Goal: Task Accomplishment & Management: Complete application form

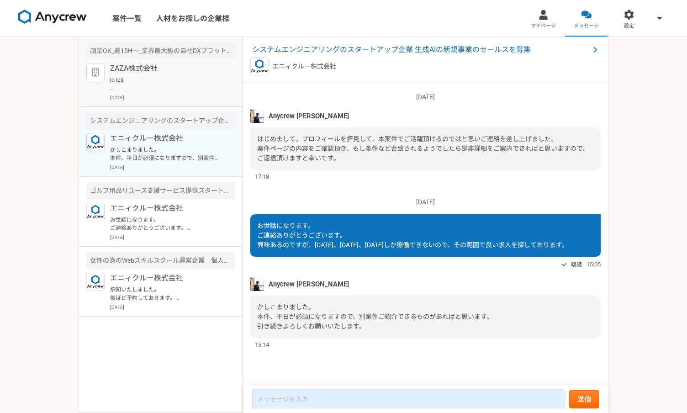
click at [168, 81] on p at bounding box center [166, 84] width 113 height 16
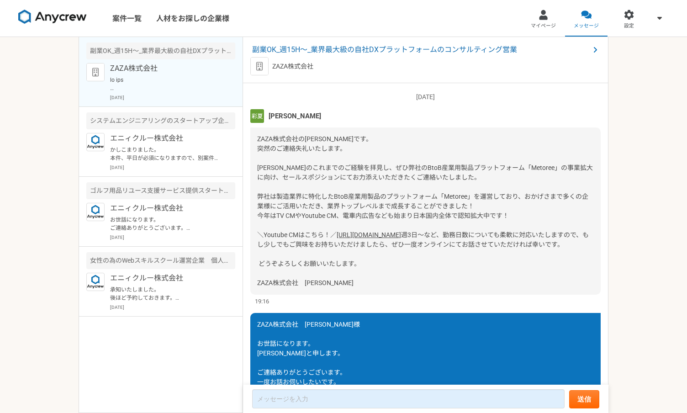
scroll to position [1227, 0]
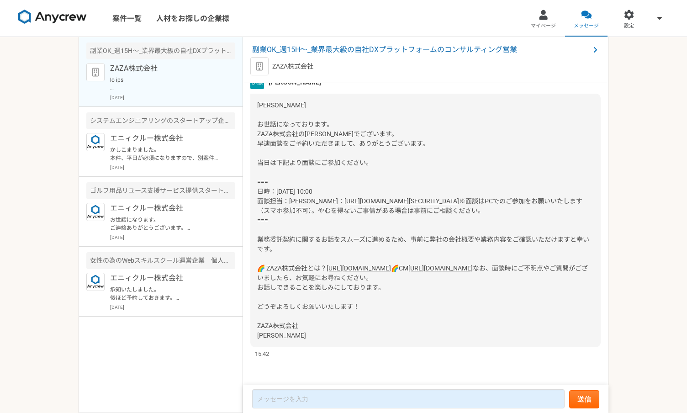
click at [350, 197] on link "https://zoom.us/j/99625367966?pwd=6PZdVrqDudYXQTqUxd3yLUqONaNV0F.1" at bounding box center [401, 200] width 115 height 7
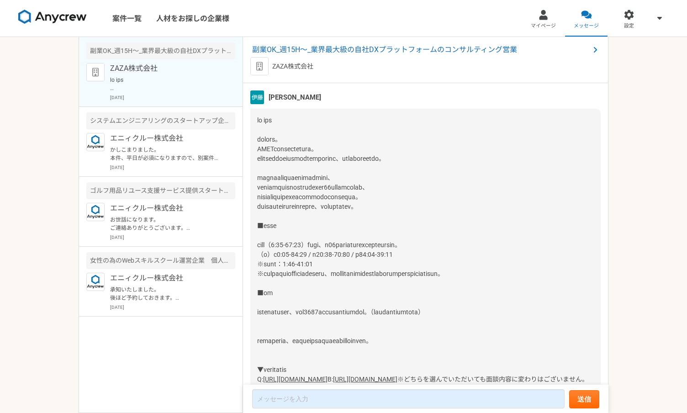
scroll to position [364, 0]
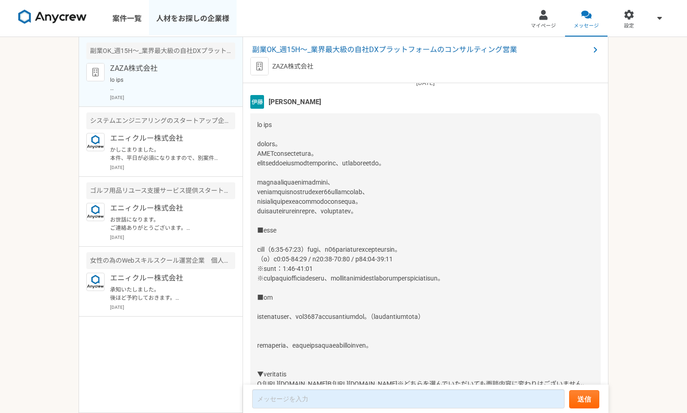
click at [187, 32] on link "人材をお探しの企業様" at bounding box center [193, 18] width 88 height 37
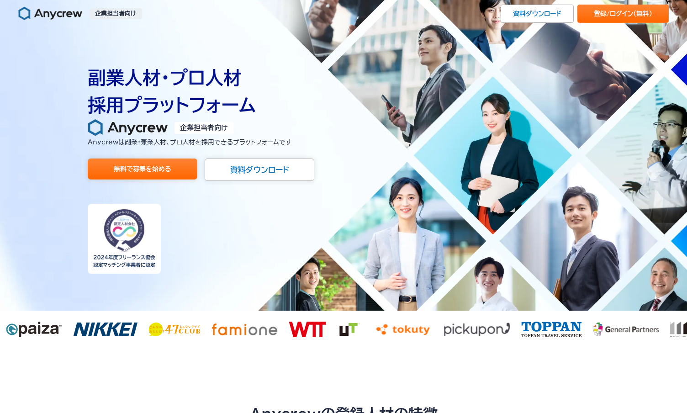
click at [544, 75] on h1 "副業人材・プロ人材 採用プラットフォーム" at bounding box center [343, 91] width 511 height 55
click at [620, 20] on link "登録/ログイン （無料）" at bounding box center [622, 14] width 91 height 18
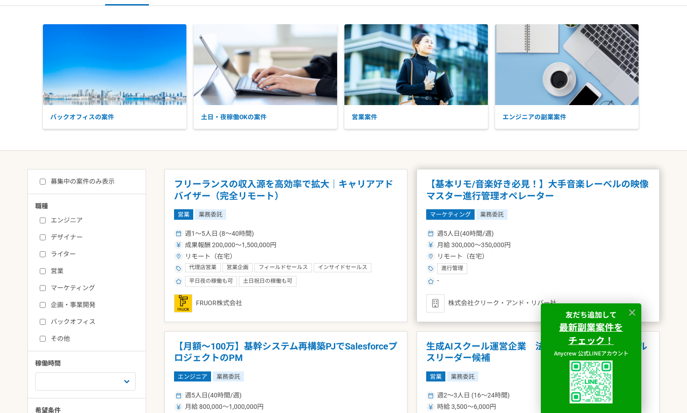
scroll to position [32, 0]
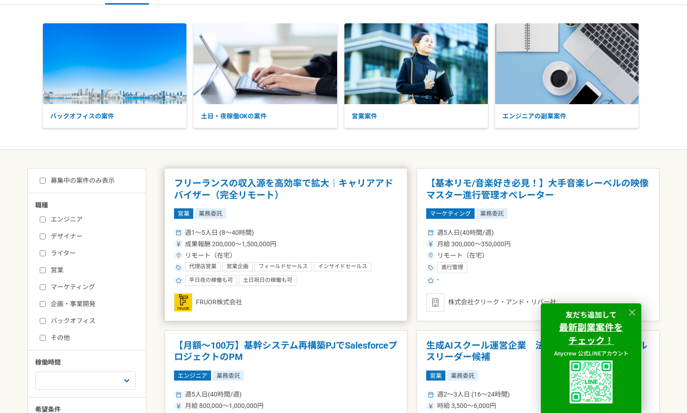
click at [325, 186] on h1 "フリーランスの収入源を高効率で拡大｜キャリアアドバイザー（完全リモート）" at bounding box center [286, 189] width 224 height 23
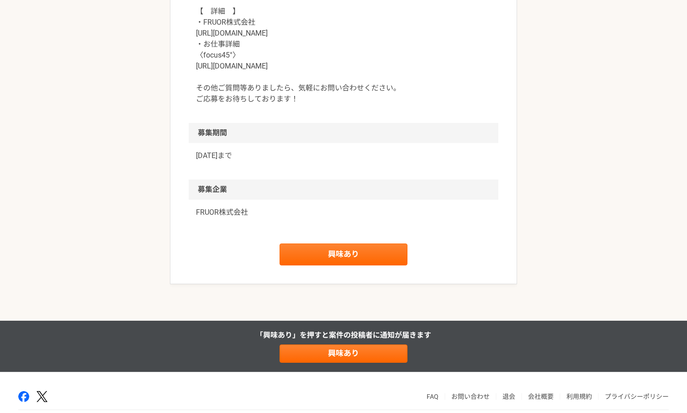
scroll to position [1032, 0]
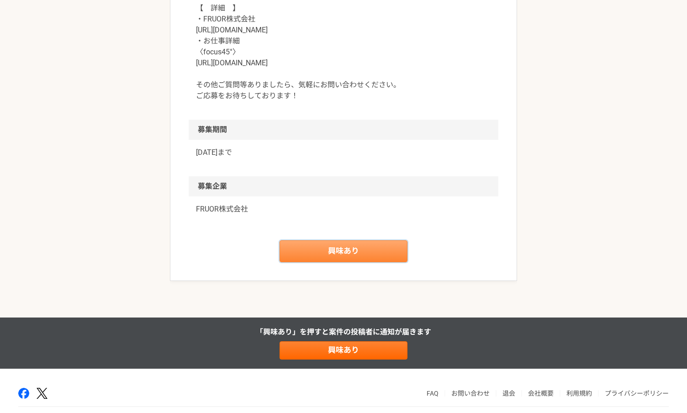
click at [363, 249] on link "興味あり" at bounding box center [343, 251] width 128 height 22
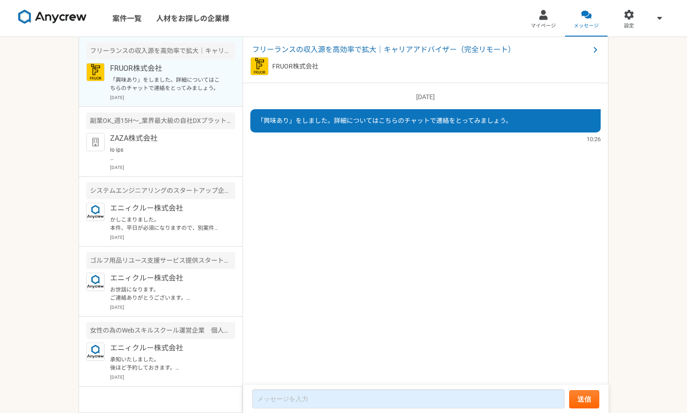
click at [75, 18] on img at bounding box center [52, 17] width 68 height 15
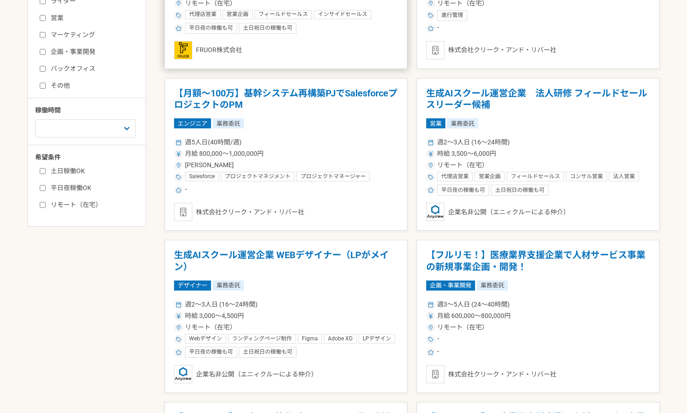
scroll to position [284, 0]
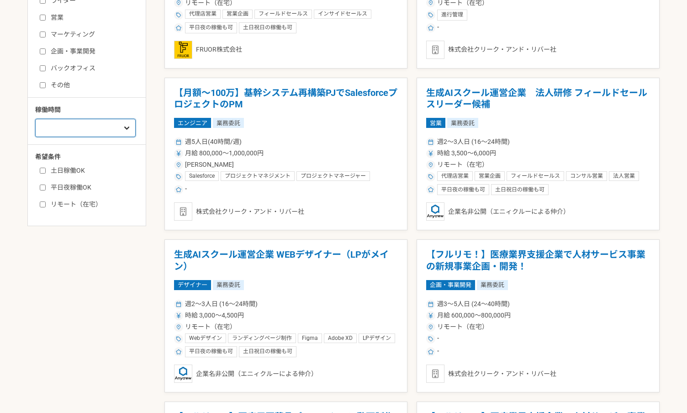
click at [110, 127] on select "週1人日（8時間）以下 週2人日（16時間）以下 週3人日（24時間）以下 週4人日（32時間）以下 週5人日（40時間）以下" at bounding box center [85, 128] width 100 height 18
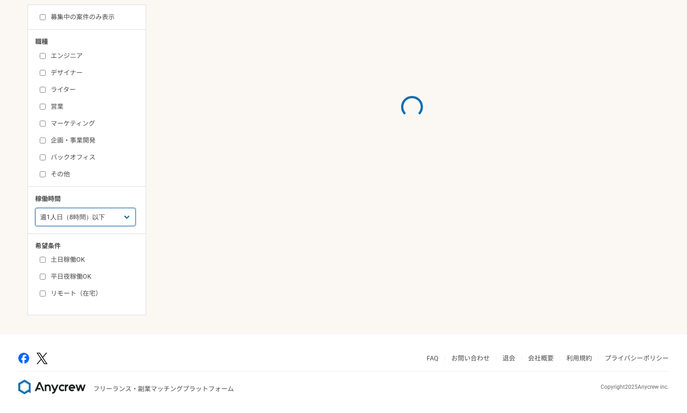
scroll to position [284, 0]
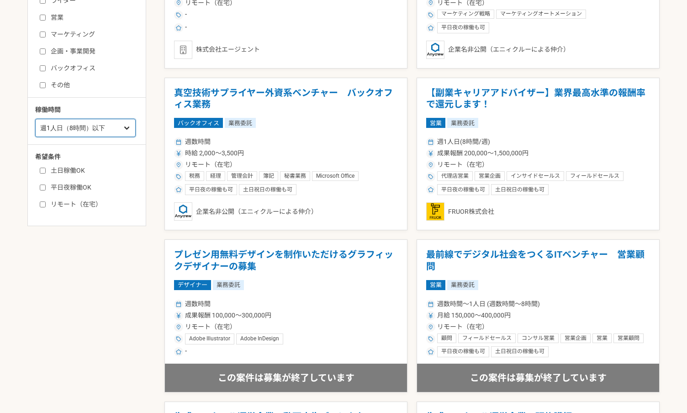
click at [120, 126] on select "週1人日（8時間）以下 週2人日（16時間）以下 週3人日（24時間）以下 週4人日（32時間）以下 週5人日（40時間）以下" at bounding box center [85, 128] width 100 height 18
select select "2"
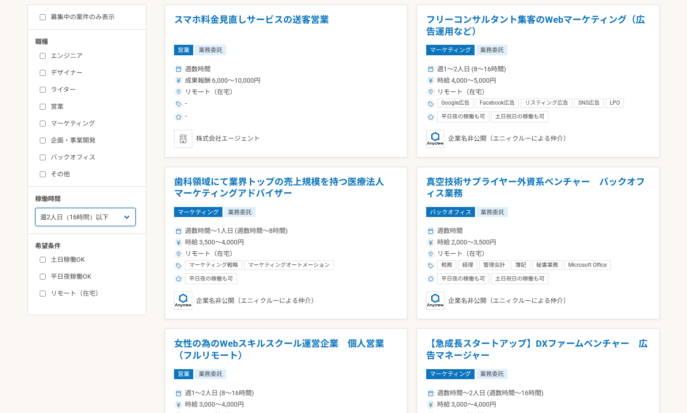
scroll to position [284, 0]
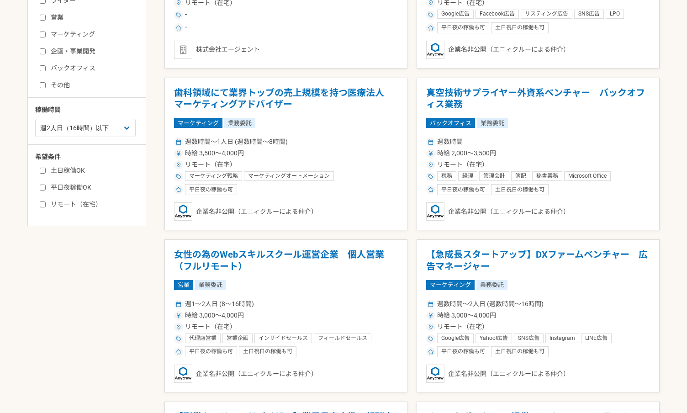
click at [42, 170] on input "土日稼働OK" at bounding box center [43, 171] width 6 height 6
checkbox input "true"
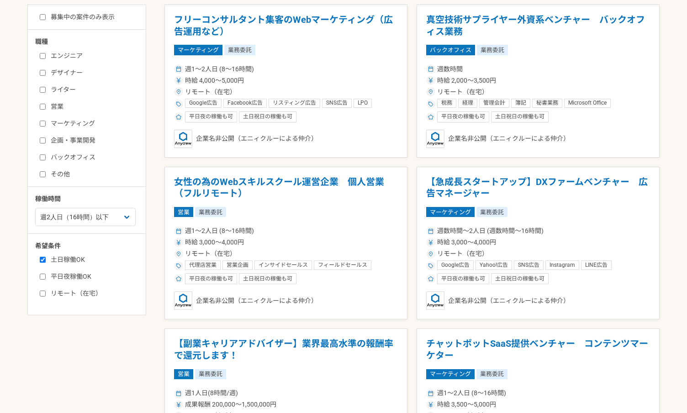
scroll to position [284, 0]
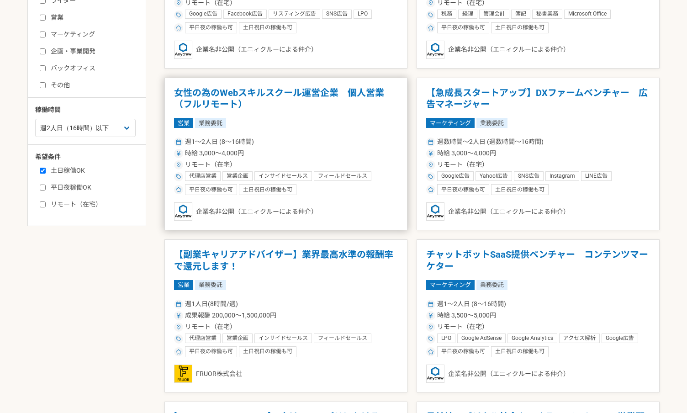
click at [300, 102] on h1 "女性の為のWebスキルスクール運営企業　個人営業（フルリモート）" at bounding box center [286, 98] width 224 height 23
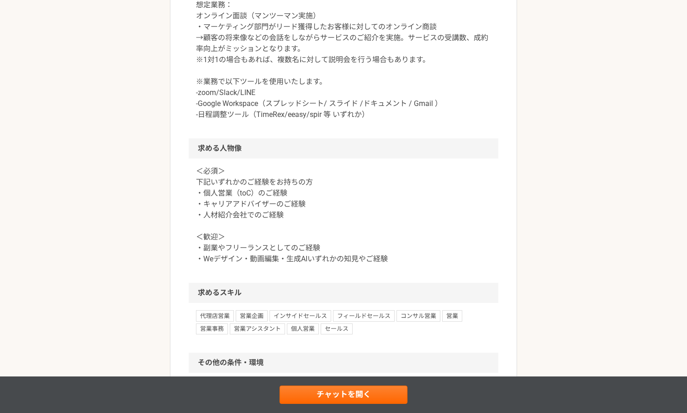
scroll to position [561, 0]
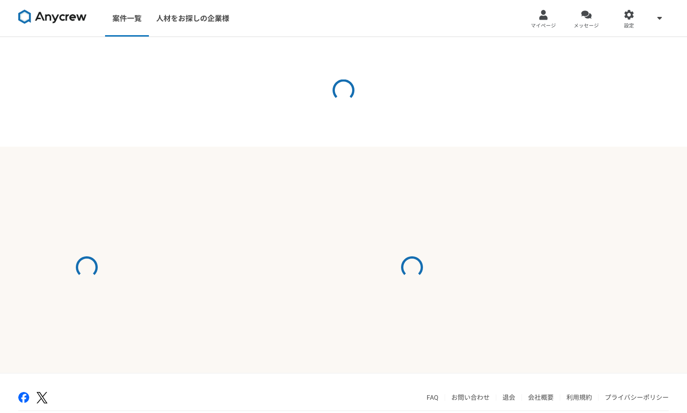
select select "2"
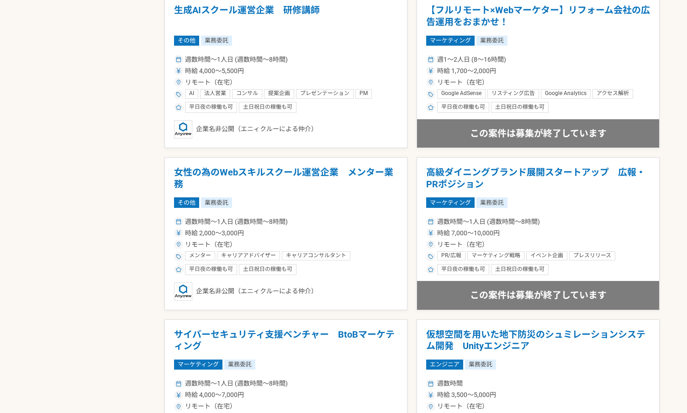
scroll to position [1016, 0]
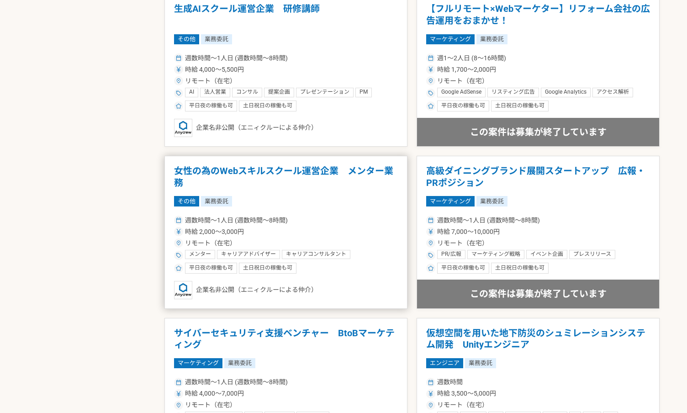
click at [331, 175] on h1 "女性の為のWebスキルスクール運営企業　メンター業務" at bounding box center [286, 176] width 224 height 23
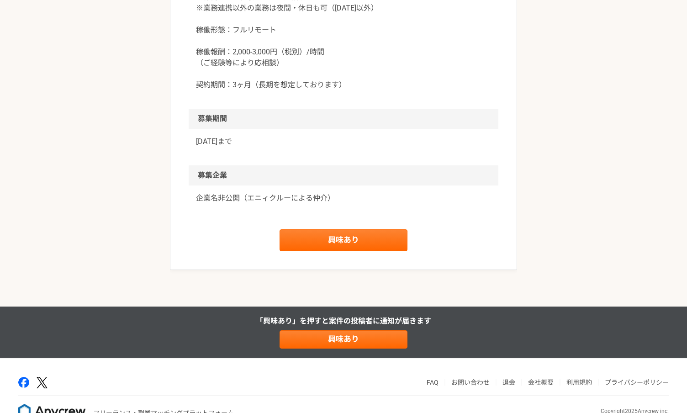
scroll to position [936, 0]
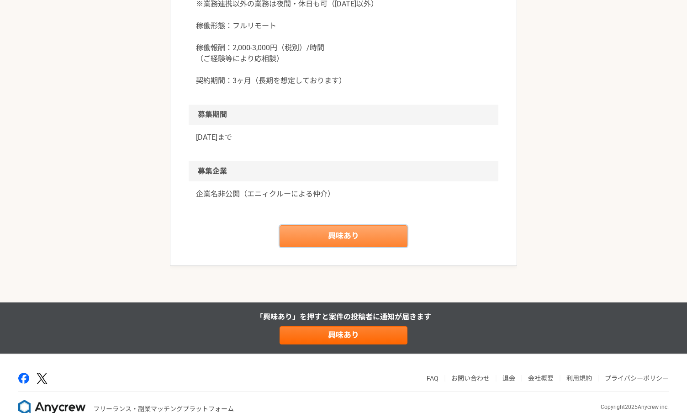
click at [322, 228] on link "興味あり" at bounding box center [343, 236] width 128 height 22
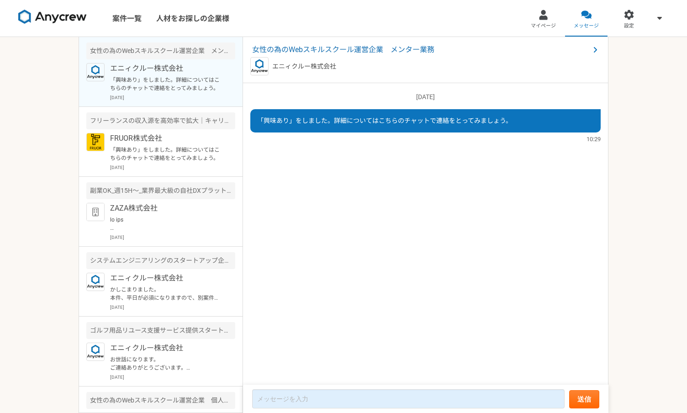
click at [73, 17] on img at bounding box center [52, 17] width 68 height 15
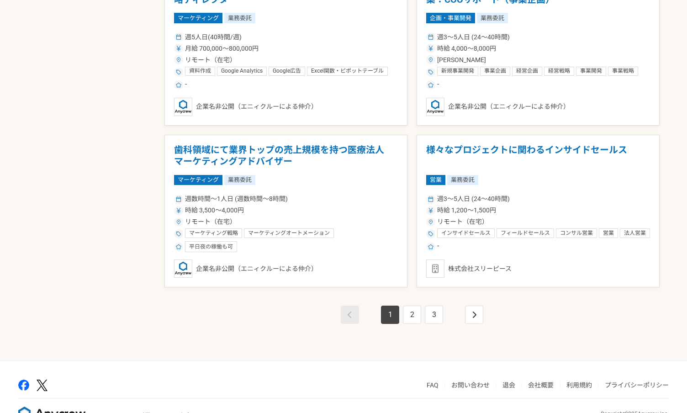
scroll to position [1529, 0]
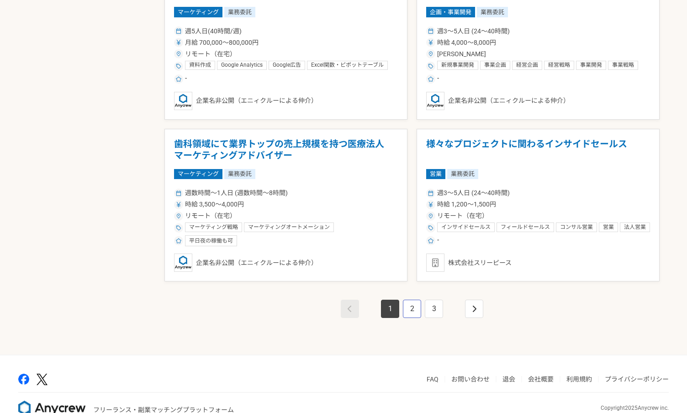
click at [414, 303] on link "2" at bounding box center [412, 309] width 18 height 18
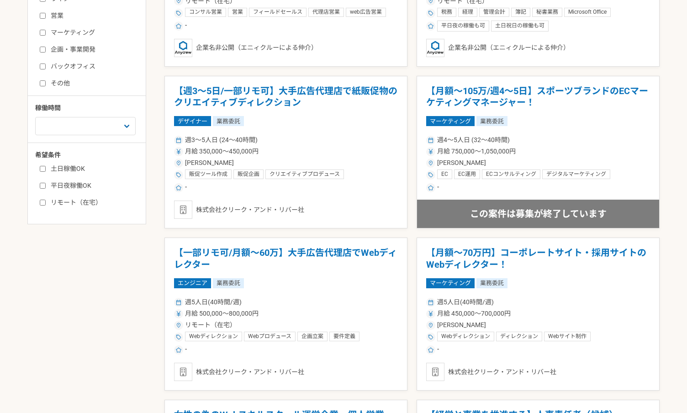
scroll to position [231, 0]
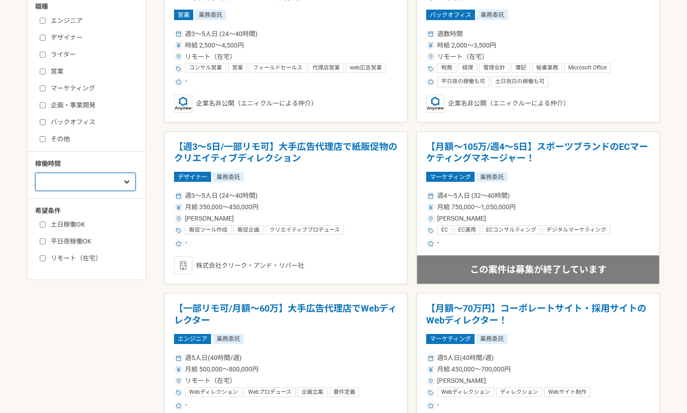
click at [121, 180] on select "週1人日（8時間）以下 週2人日（16時間）以下 週3人日（24時間）以下 週4人日（32時間）以下 週5人日（40時間）以下" at bounding box center [85, 182] width 100 height 18
select select "2"
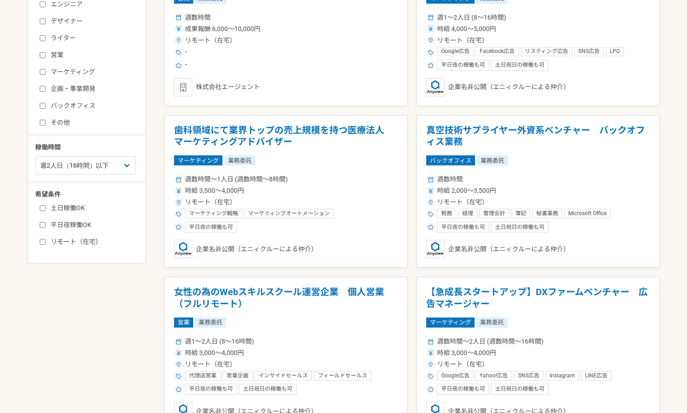
click at [75, 208] on label "土日稼働OK" at bounding box center [92, 208] width 105 height 10
click at [46, 208] on input "土日稼働OK" at bounding box center [43, 208] width 6 height 6
checkbox input "true"
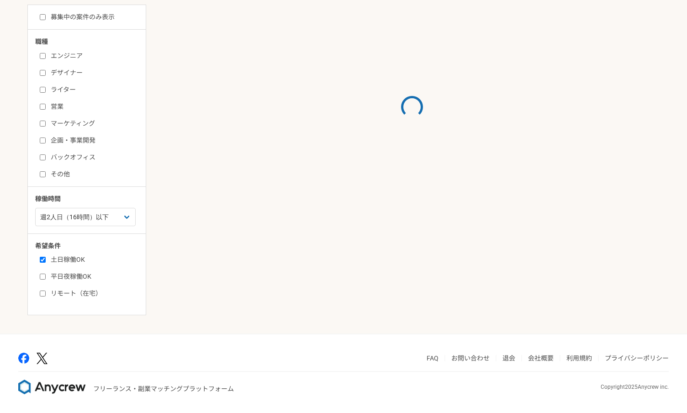
scroll to position [247, 0]
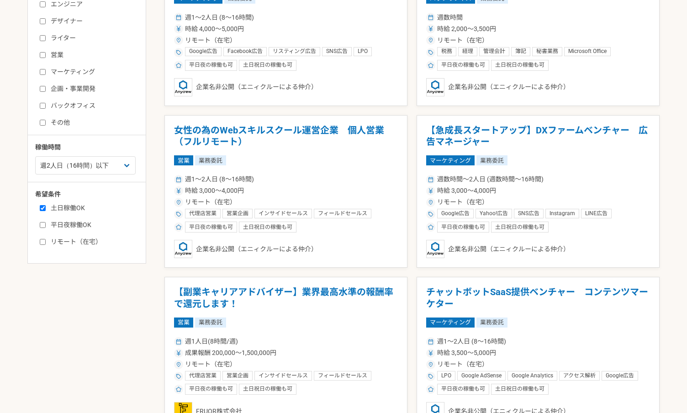
click at [80, 222] on label "平日夜稼働OK" at bounding box center [92, 225] width 105 height 10
click at [46, 222] on input "平日夜稼働OK" at bounding box center [43, 225] width 6 height 6
checkbox input "true"
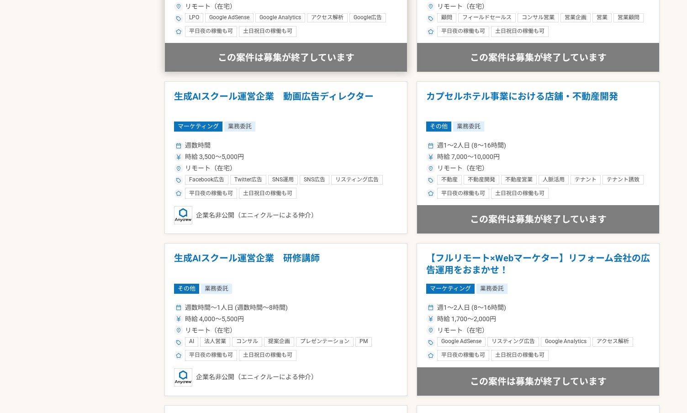
scroll to position [806, 0]
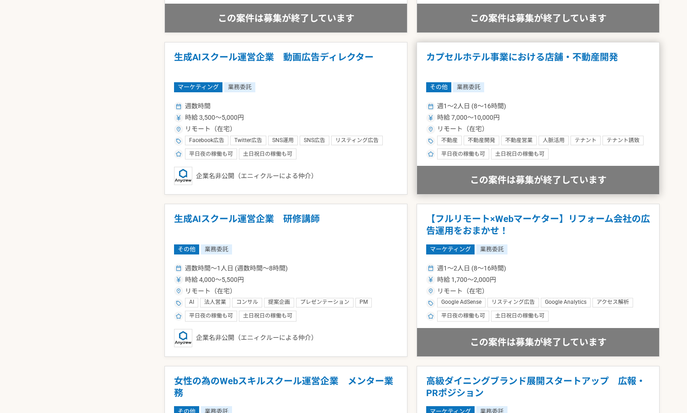
click at [525, 72] on h1 "カプセルホテル事業における店舗・不動産開発" at bounding box center [538, 63] width 224 height 23
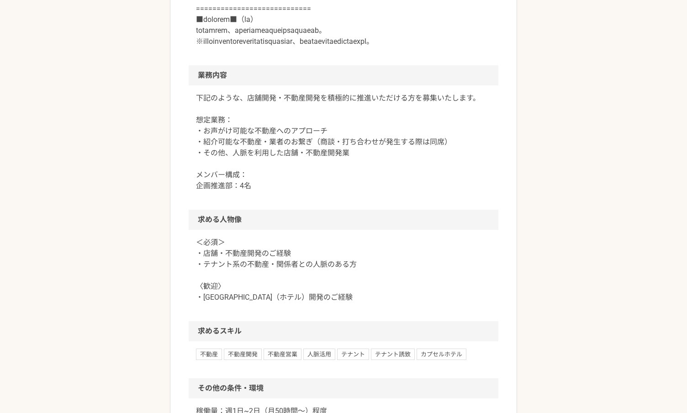
scroll to position [533, 0]
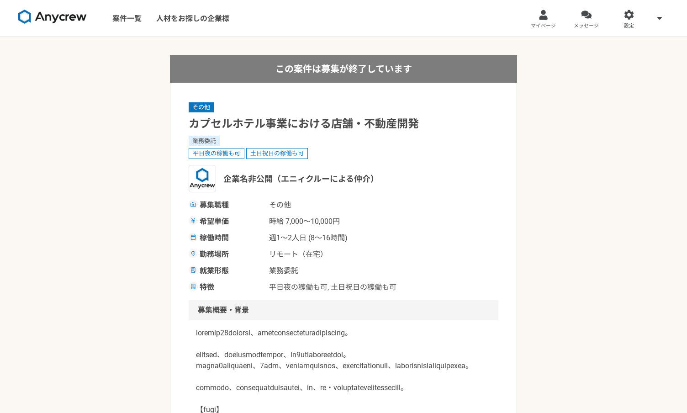
select select "2"
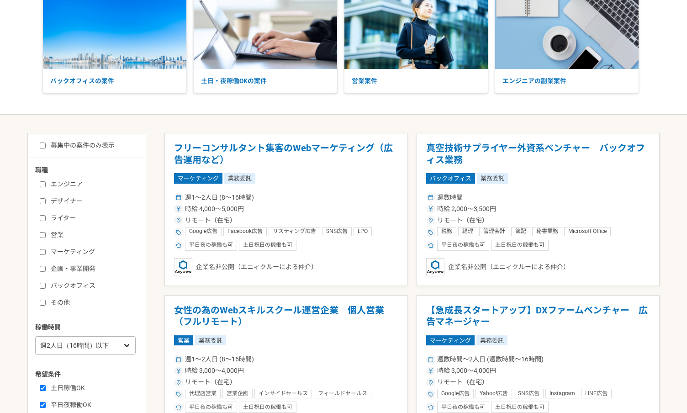
scroll to position [70, 0]
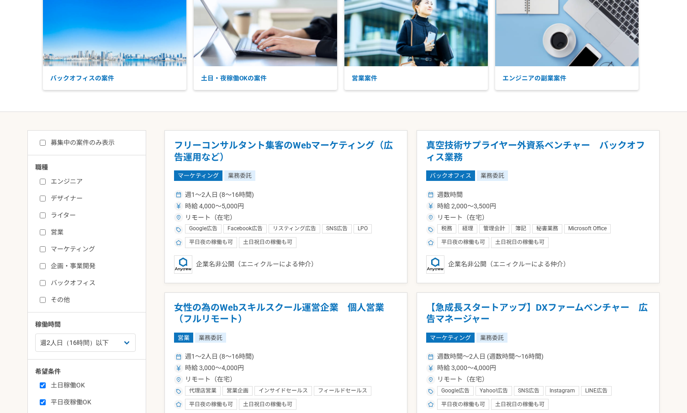
click at [42, 144] on input "募集中の案件のみ表示" at bounding box center [43, 143] width 6 height 6
checkbox input "true"
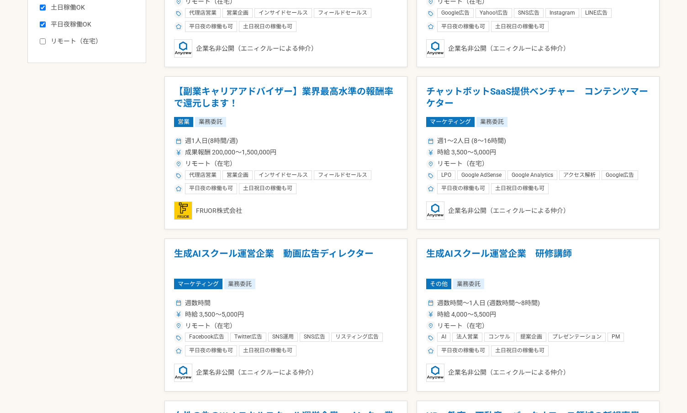
scroll to position [435, 0]
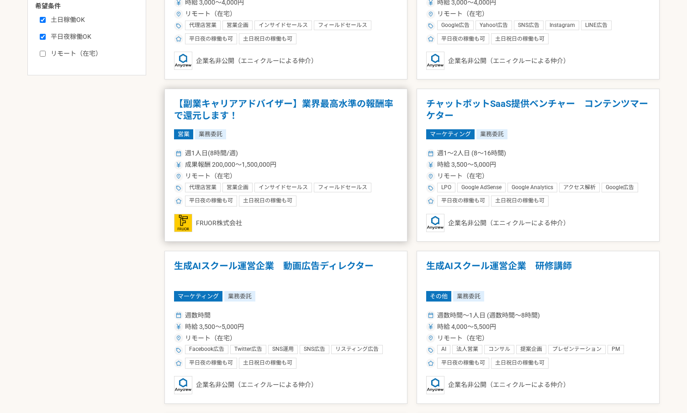
click at [308, 107] on h1 "【副業キャリアアドバイザー】業界最高水準の報酬率で還元します！" at bounding box center [286, 109] width 224 height 23
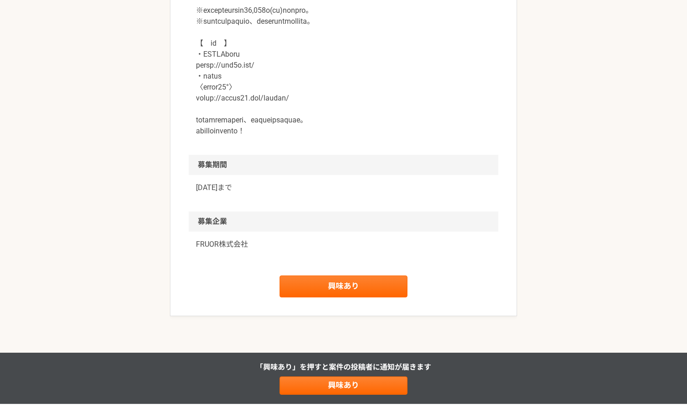
scroll to position [1160, 0]
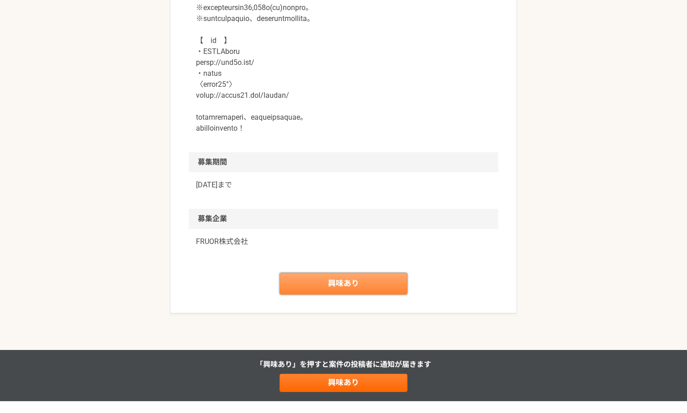
click at [336, 274] on link "興味あり" at bounding box center [343, 284] width 128 height 22
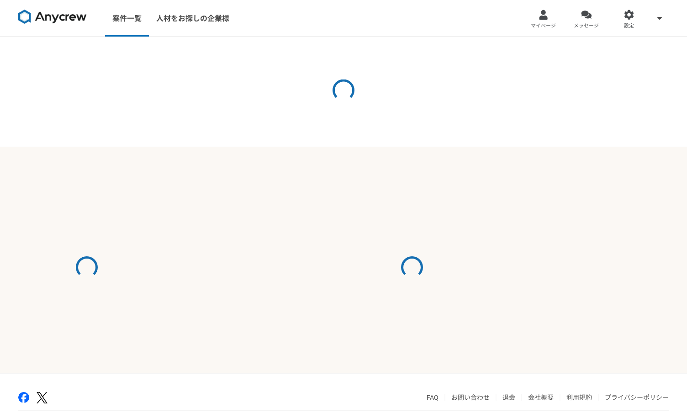
select select "2"
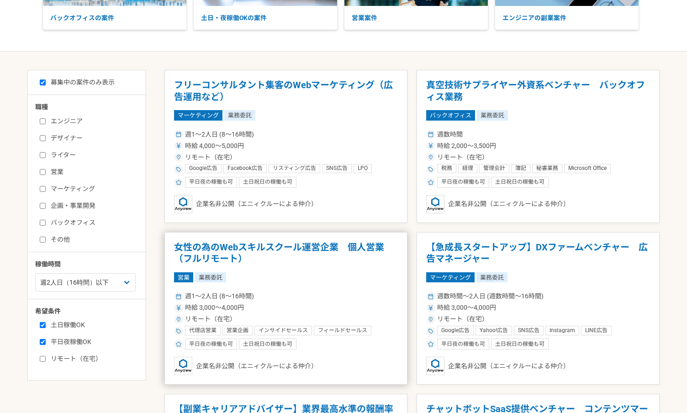
scroll to position [128, 0]
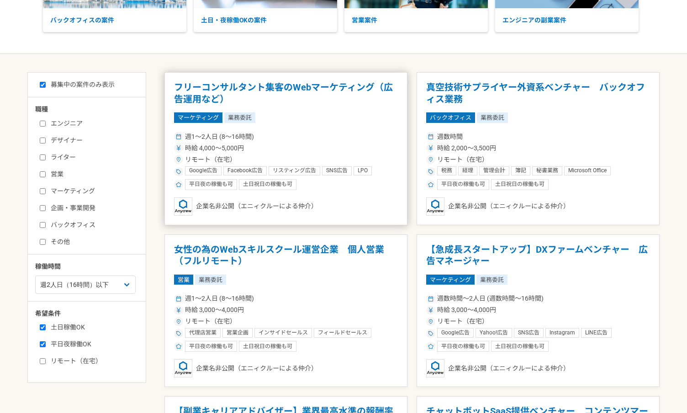
click at [310, 99] on h1 "フリーコンサルタント集客のWebマーケティング（広告運用など）" at bounding box center [286, 93] width 224 height 23
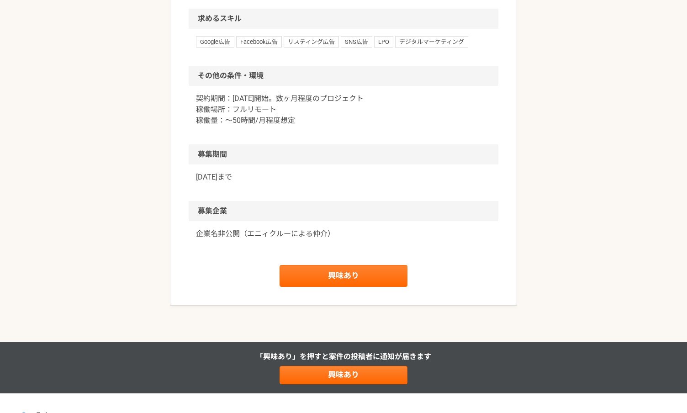
scroll to position [582, 0]
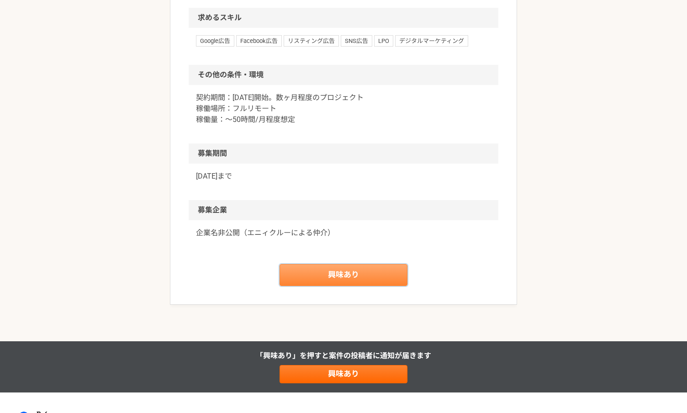
click at [351, 286] on link "興味あり" at bounding box center [343, 275] width 128 height 22
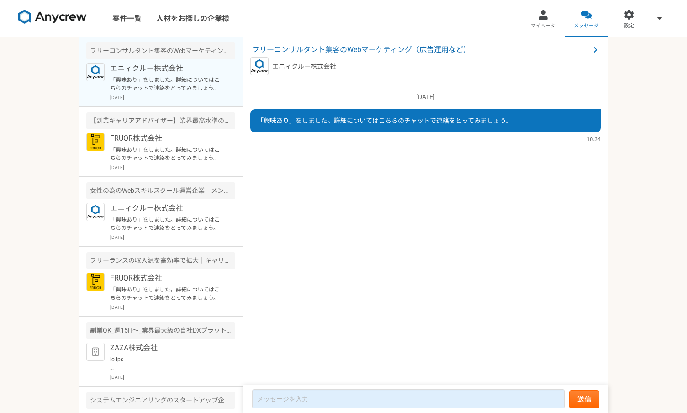
click at [64, 19] on img at bounding box center [52, 17] width 68 height 15
